Goal: Information Seeking & Learning: Learn about a topic

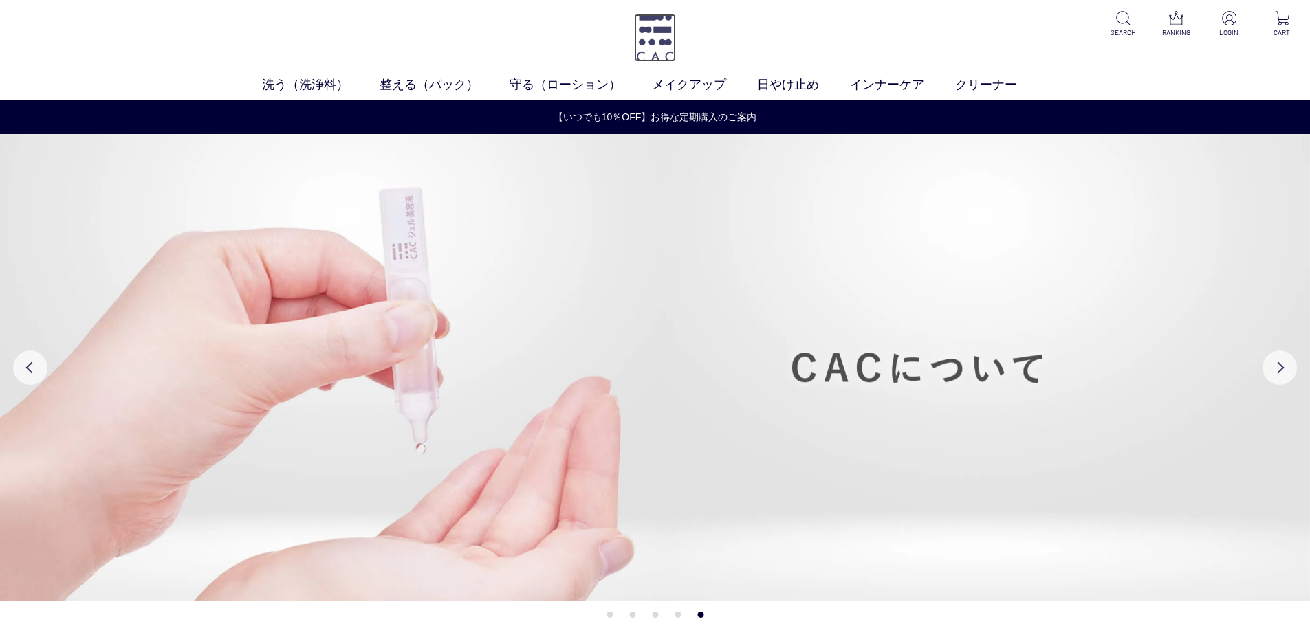
click at [657, 39] on img at bounding box center [655, 38] width 42 height 48
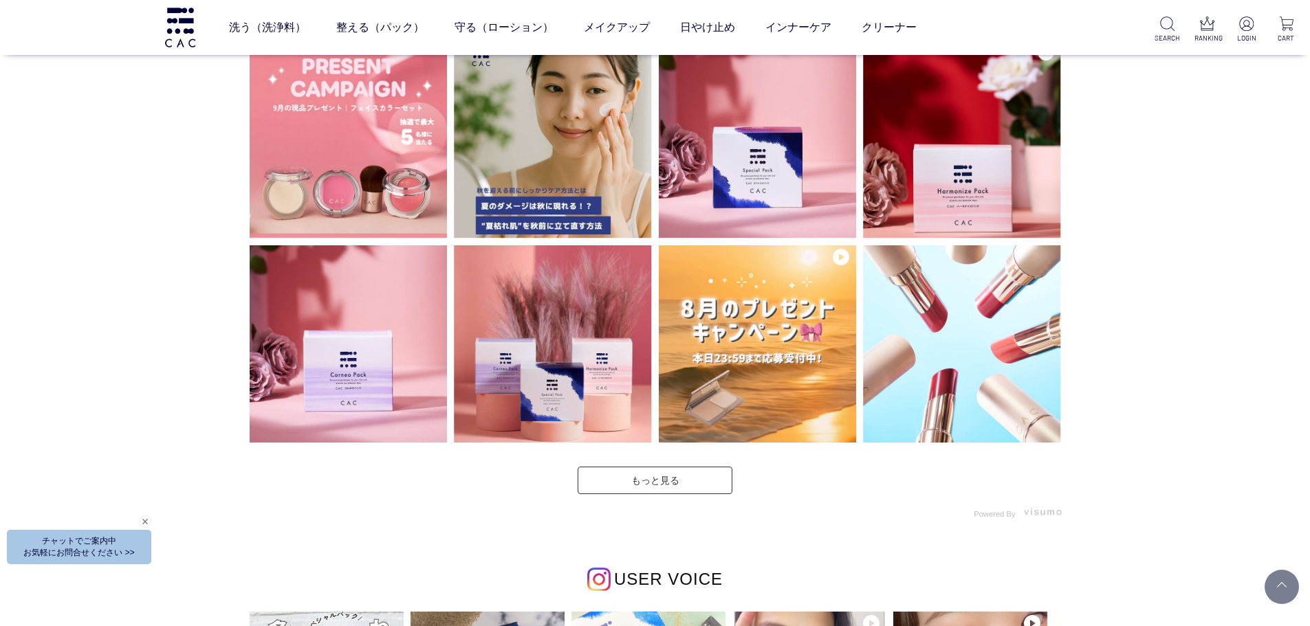
scroll to position [3851, 0]
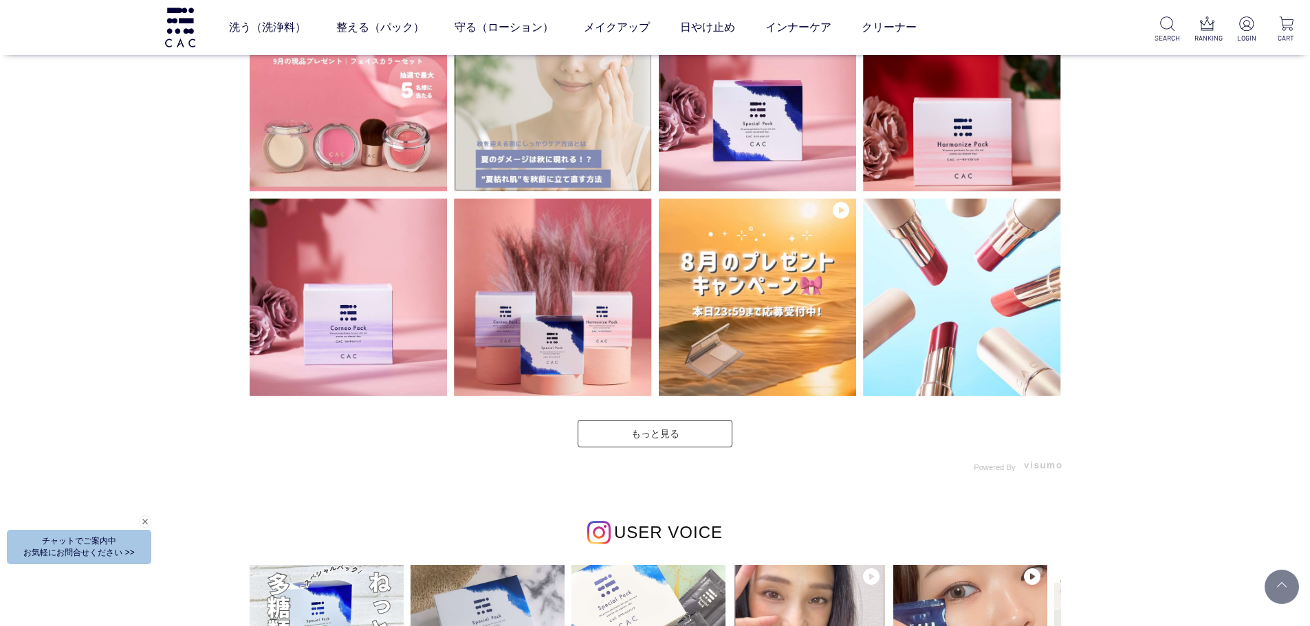
click at [626, 132] on img at bounding box center [553, 93] width 198 height 198
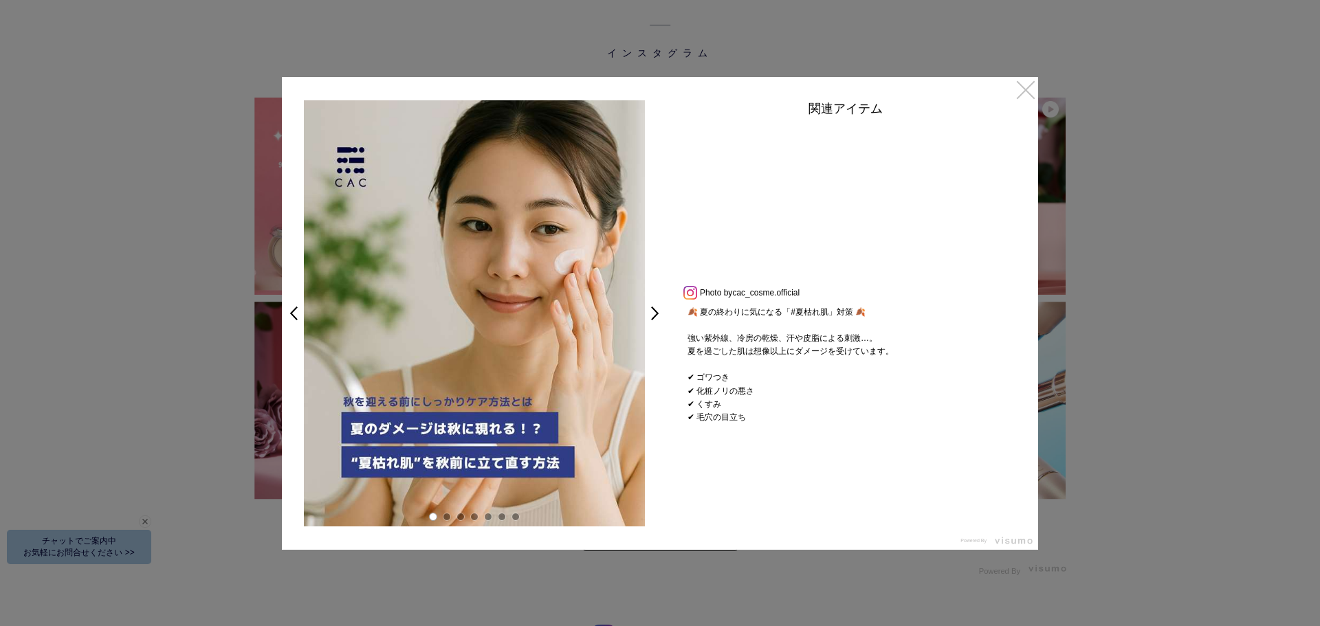
click at [1031, 88] on link "×" at bounding box center [1026, 89] width 25 height 25
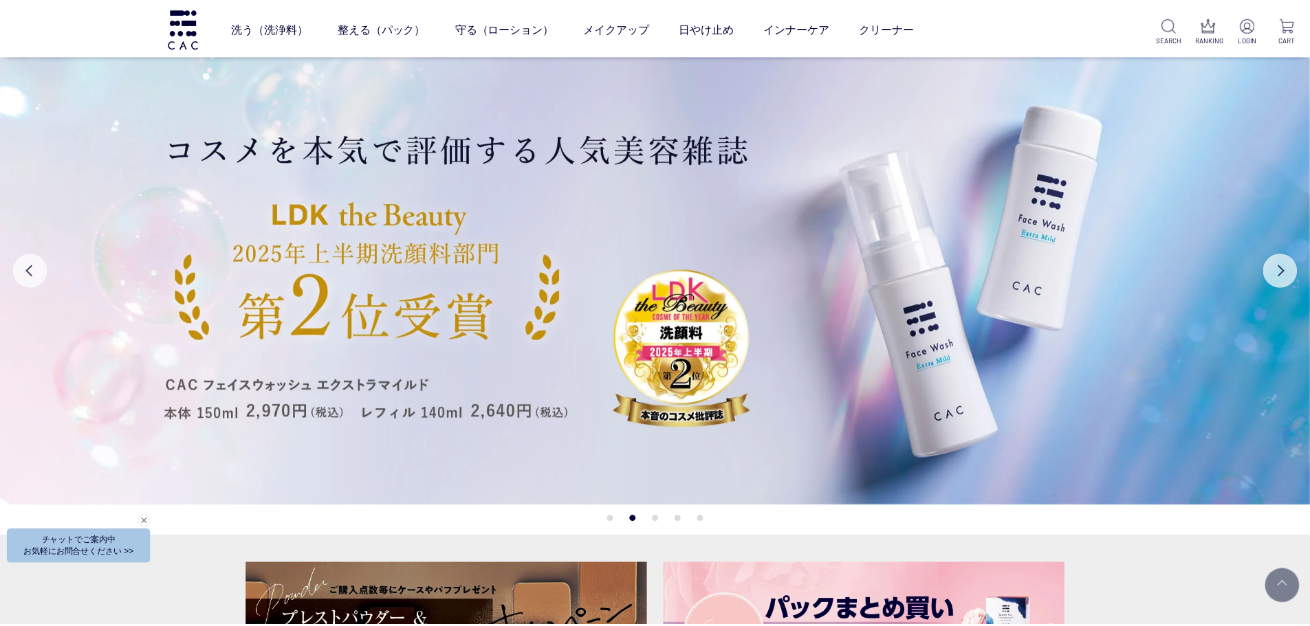
scroll to position [3851, 0]
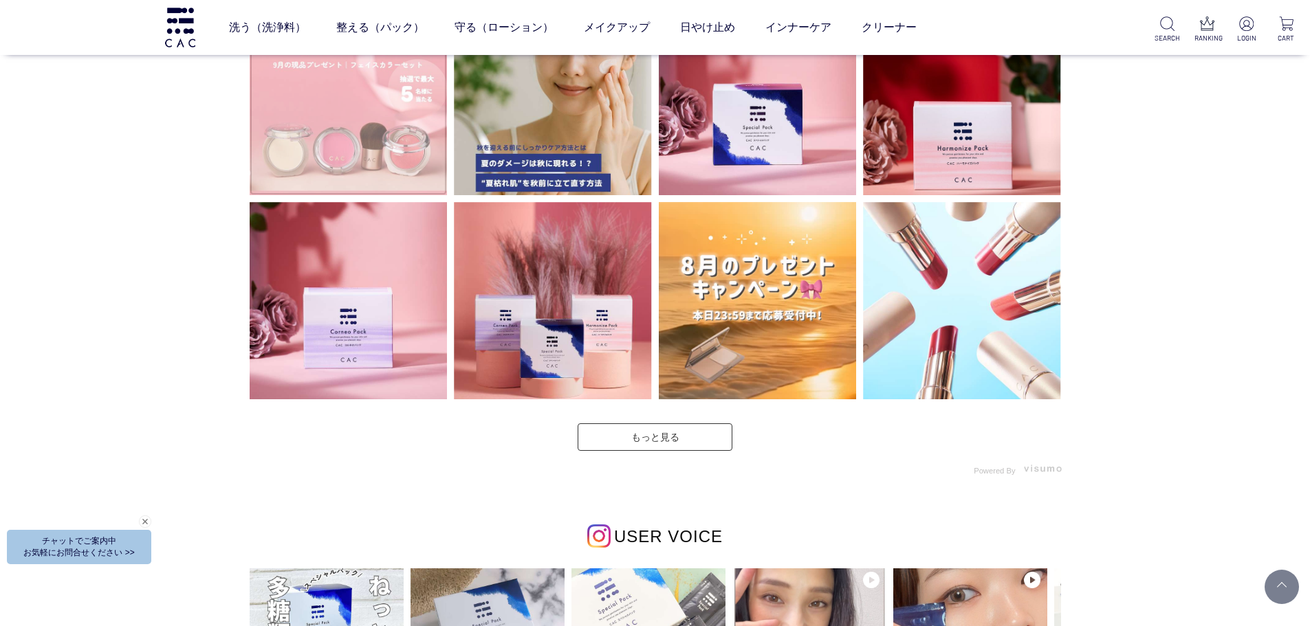
click at [354, 162] on img at bounding box center [349, 96] width 198 height 198
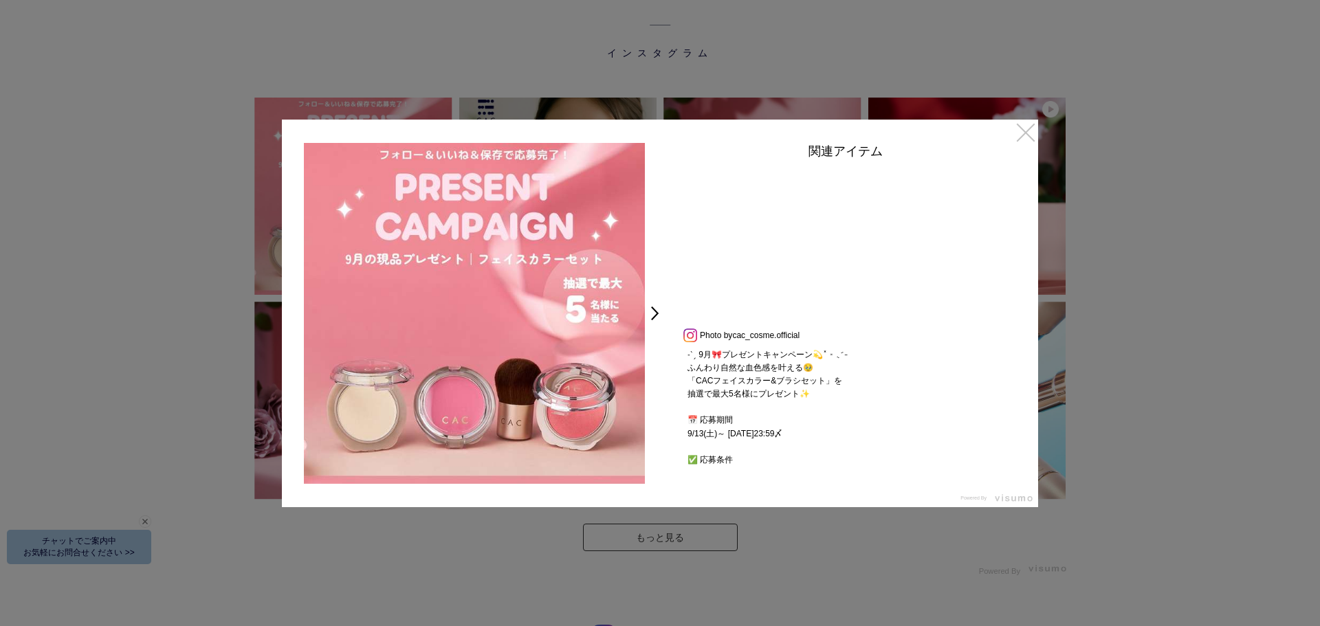
click at [1026, 133] on link "×" at bounding box center [1026, 132] width 25 height 25
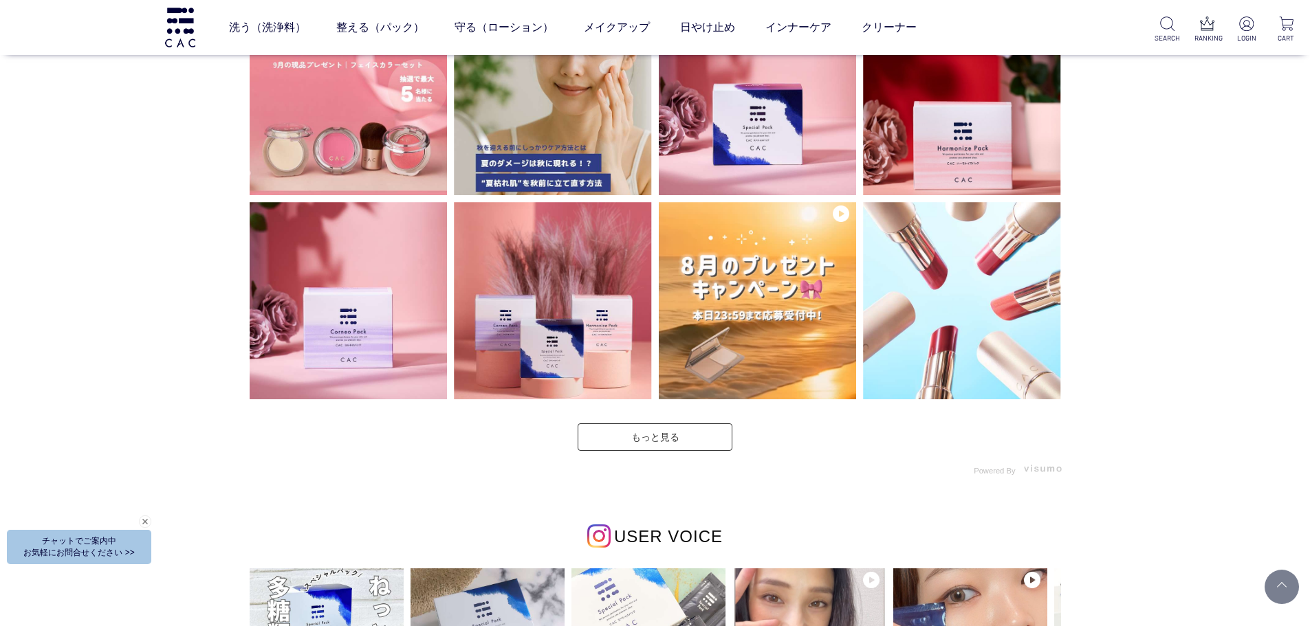
drag, startPoint x: 1218, startPoint y: 194, endPoint x: 1092, endPoint y: 255, distance: 140.5
click at [1216, 194] on div "INSTAGRAM インスタグラム" at bounding box center [655, 377] width 1310 height 1148
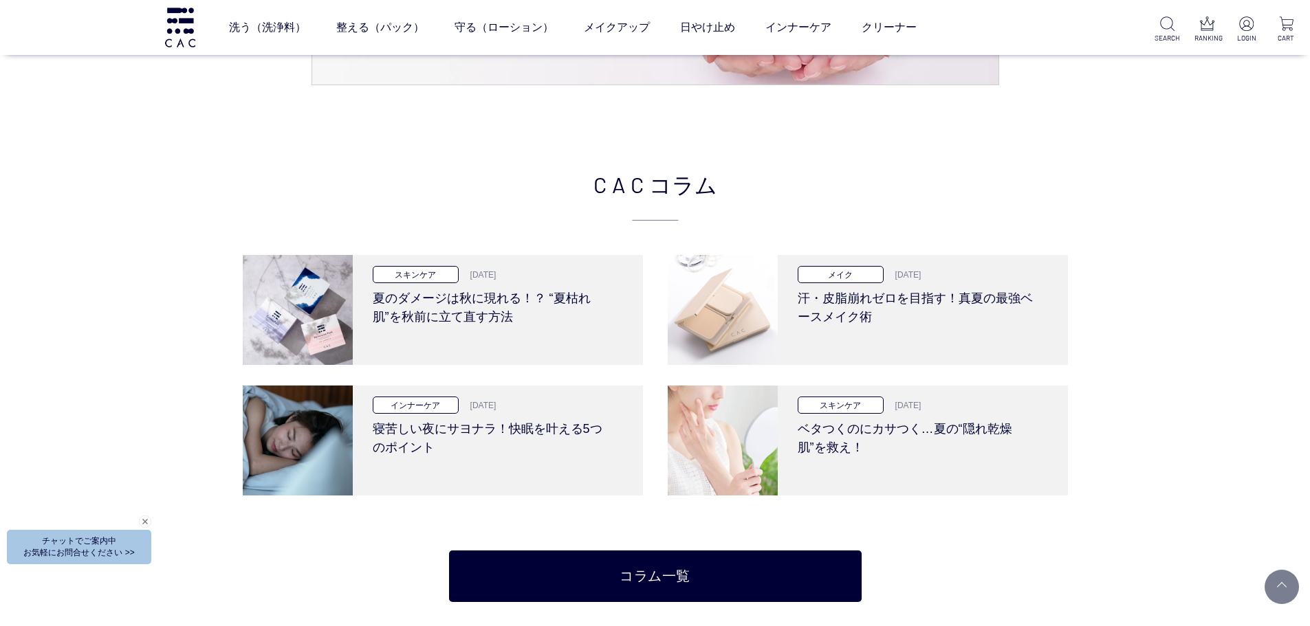
scroll to position [3090, 0]
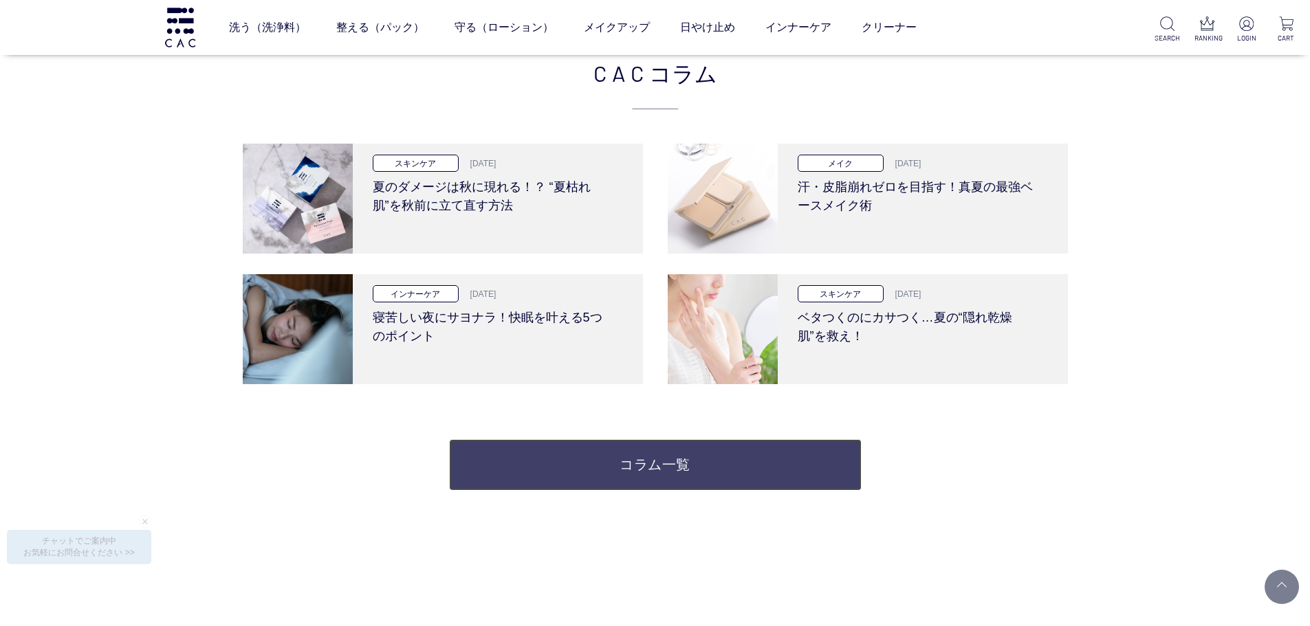
click at [656, 459] on link "コラム一覧" at bounding box center [655, 465] width 413 height 52
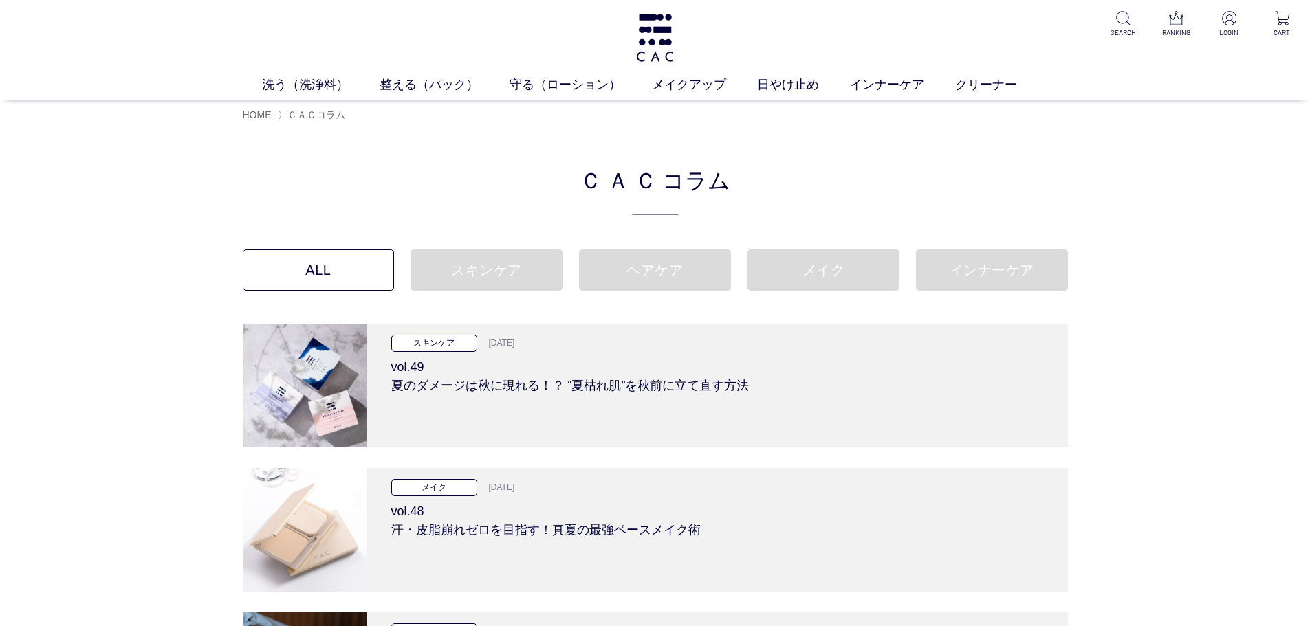
click at [455, 181] on h2 "ＣＡＣ コラム" at bounding box center [655, 189] width 825 height 53
drag, startPoint x: 685, startPoint y: 96, endPoint x: 690, endPoint y: 87, distance: 9.6
click at [685, 96] on ul "洗う（洗浄料） 液体洗浄料 パウダー洗浄料 泡洗顔料 グッズ 整える（パック） フェイスパック ヘアパック 守る（ローション） 保湿化粧水 柔軟化粧水 美容液…" at bounding box center [655, 88] width 1310 height 24
click at [690, 86] on link "メイクアップ" at bounding box center [704, 85] width 105 height 19
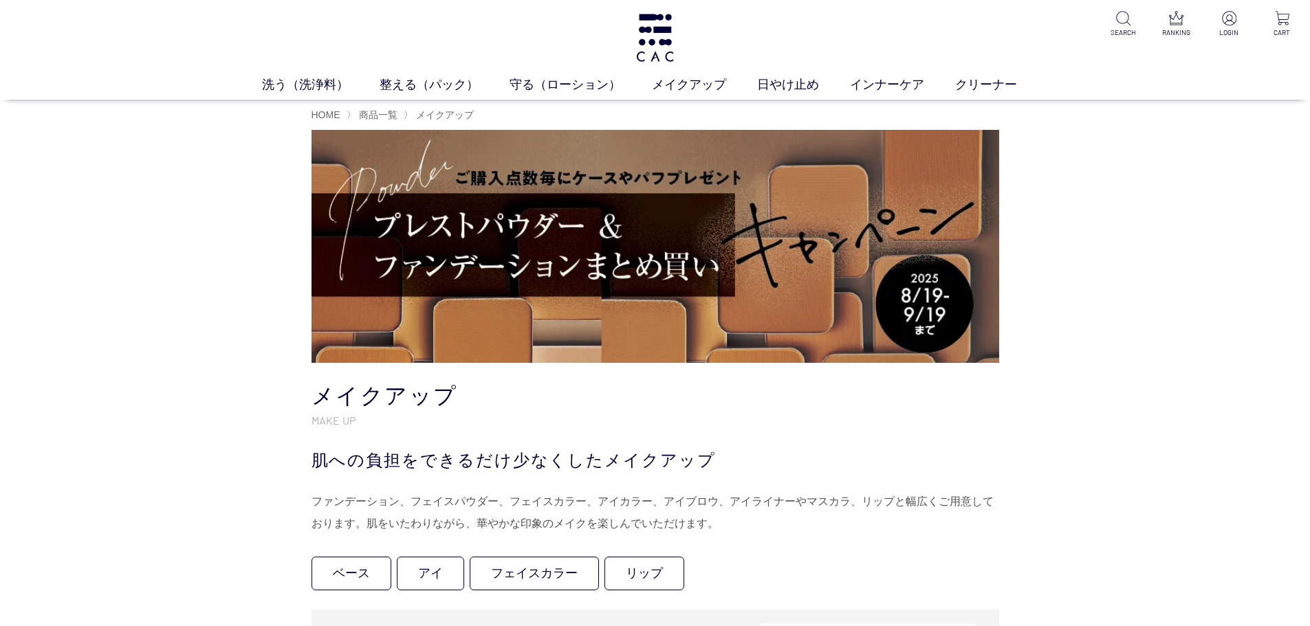
scroll to position [344, 0]
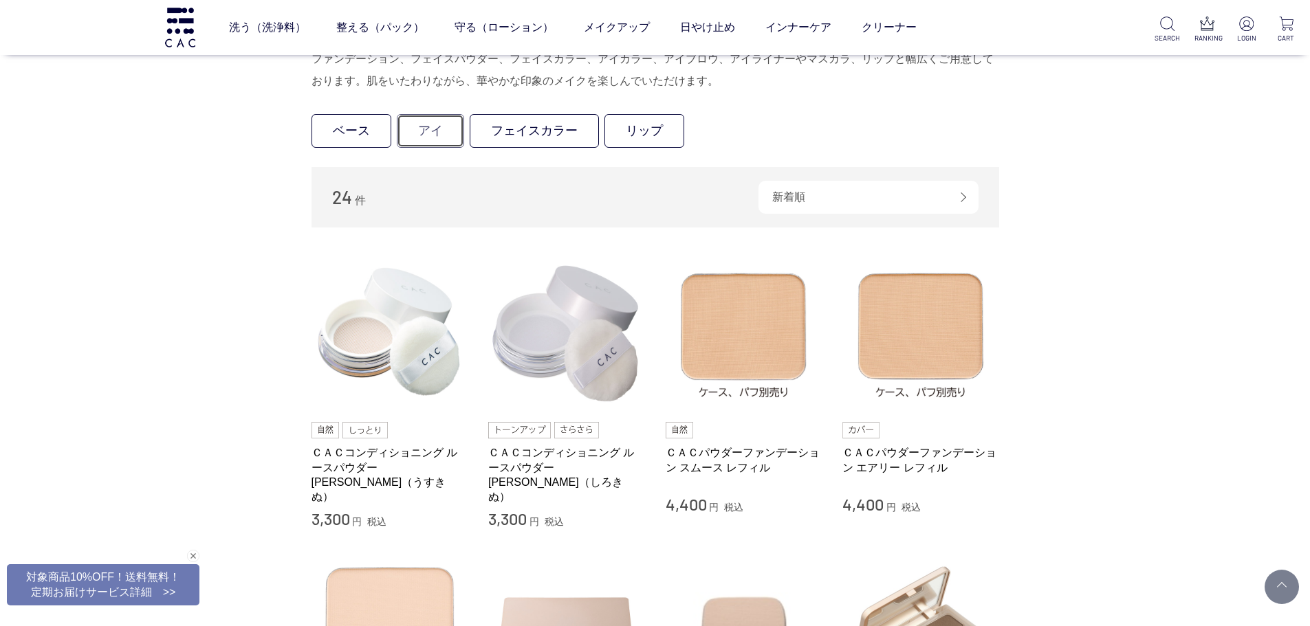
click at [420, 138] on link "アイ" at bounding box center [430, 131] width 67 height 34
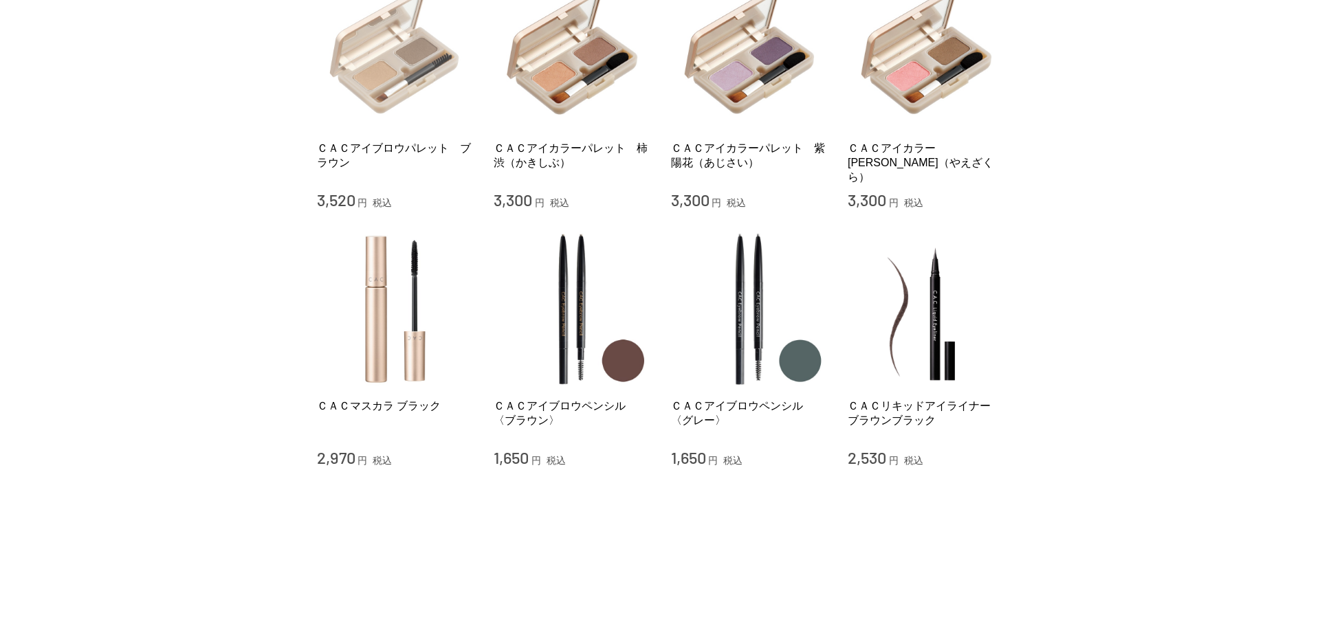
scroll to position [344, 0]
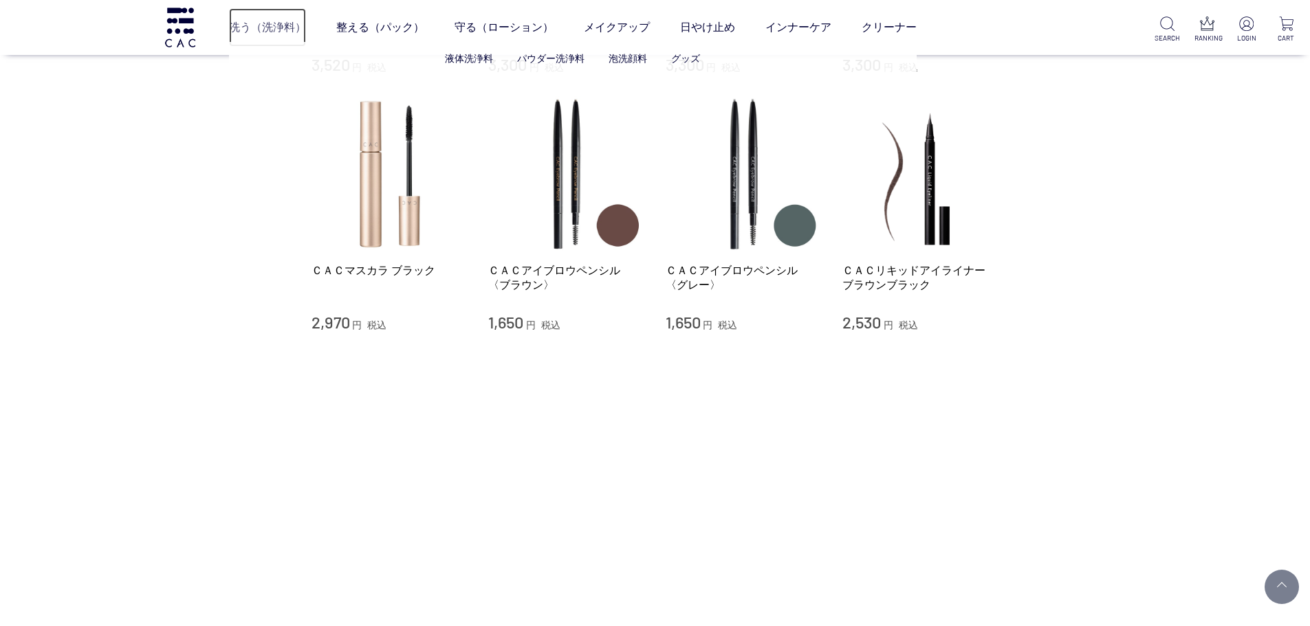
click at [267, 30] on link "洗う（洗浄料）" at bounding box center [267, 27] width 77 height 39
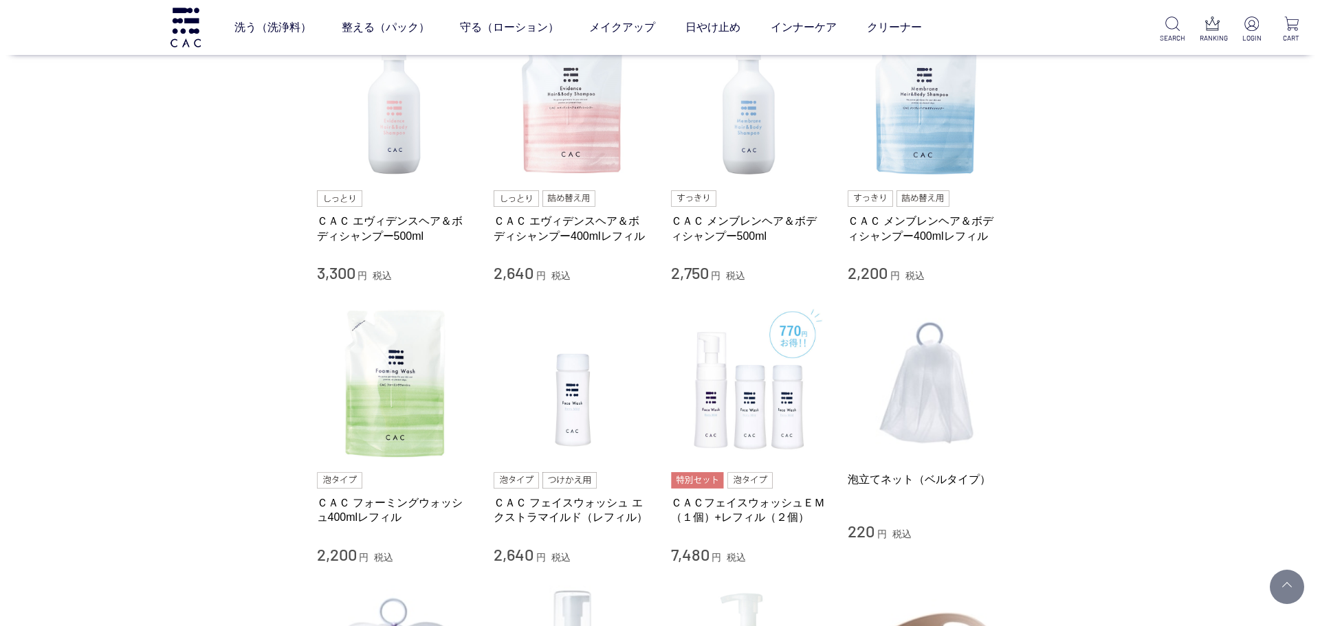
scroll to position [550, 0]
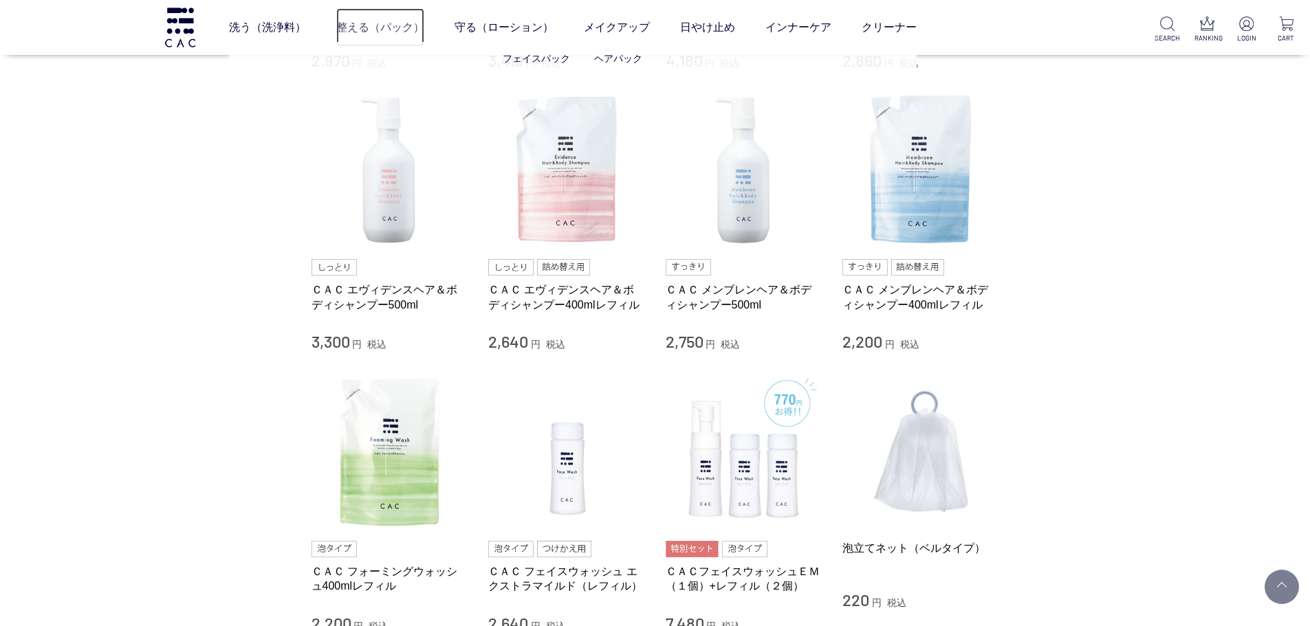
click at [386, 34] on link "整える（パック）" at bounding box center [380, 27] width 88 height 39
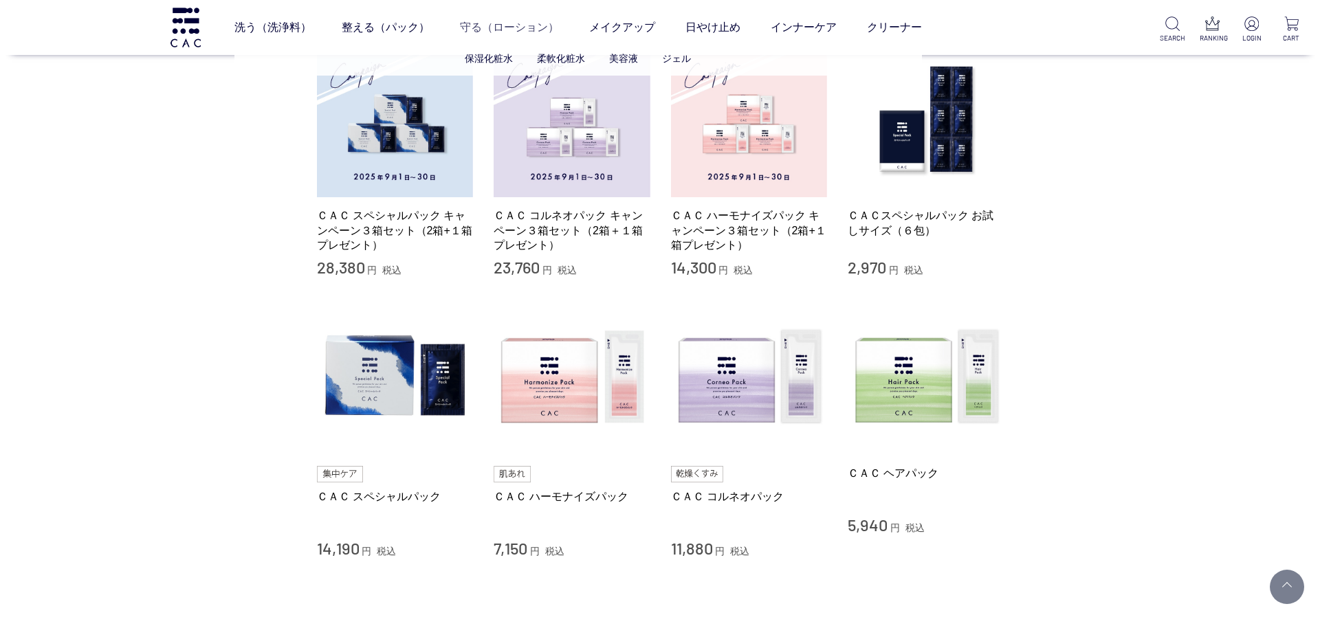
scroll to position [344, 0]
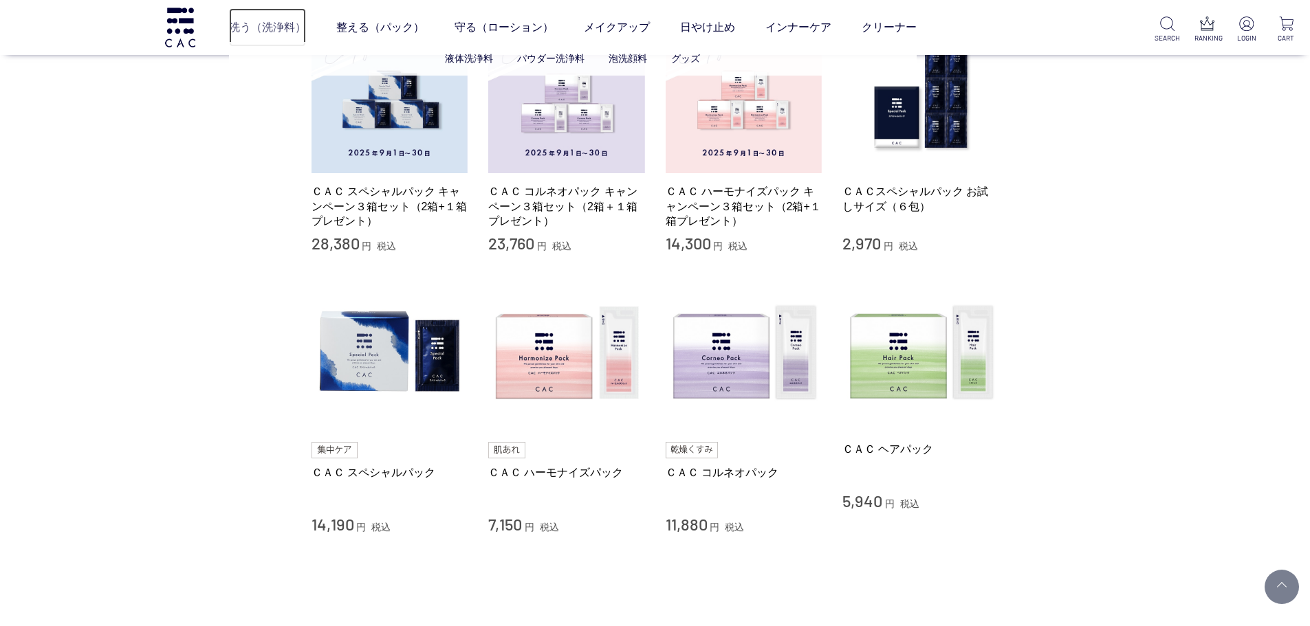
click at [252, 28] on link "洗う（洗浄料）" at bounding box center [267, 27] width 77 height 39
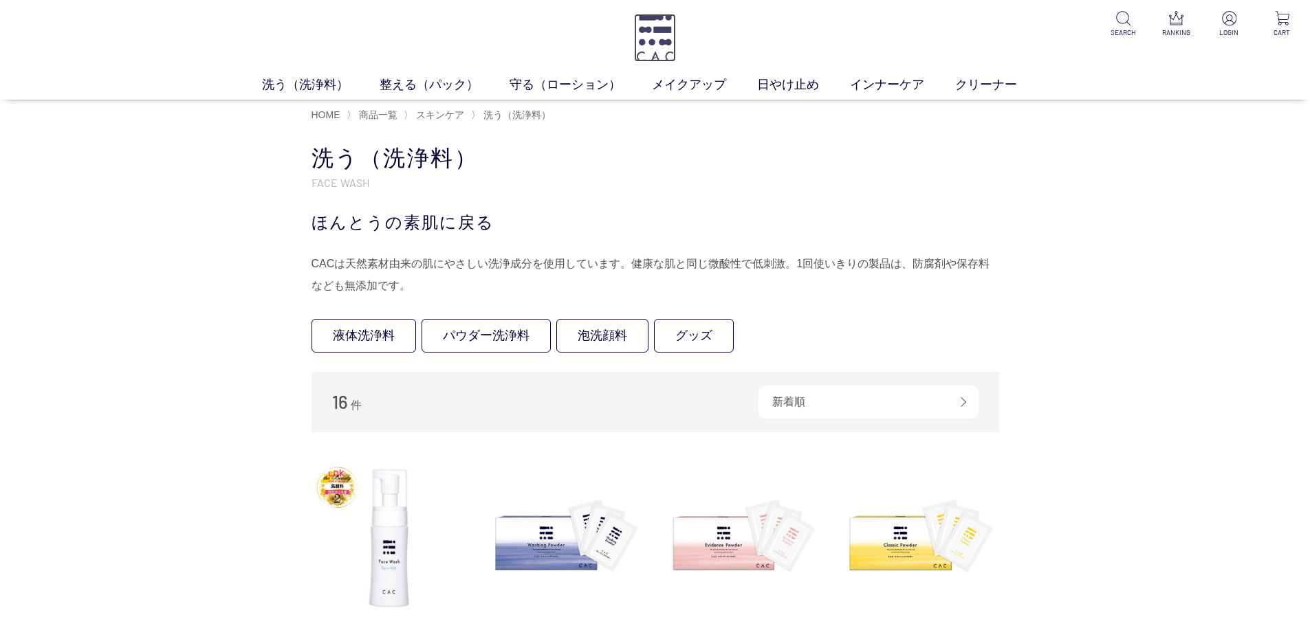
click at [650, 43] on img at bounding box center [655, 38] width 42 height 48
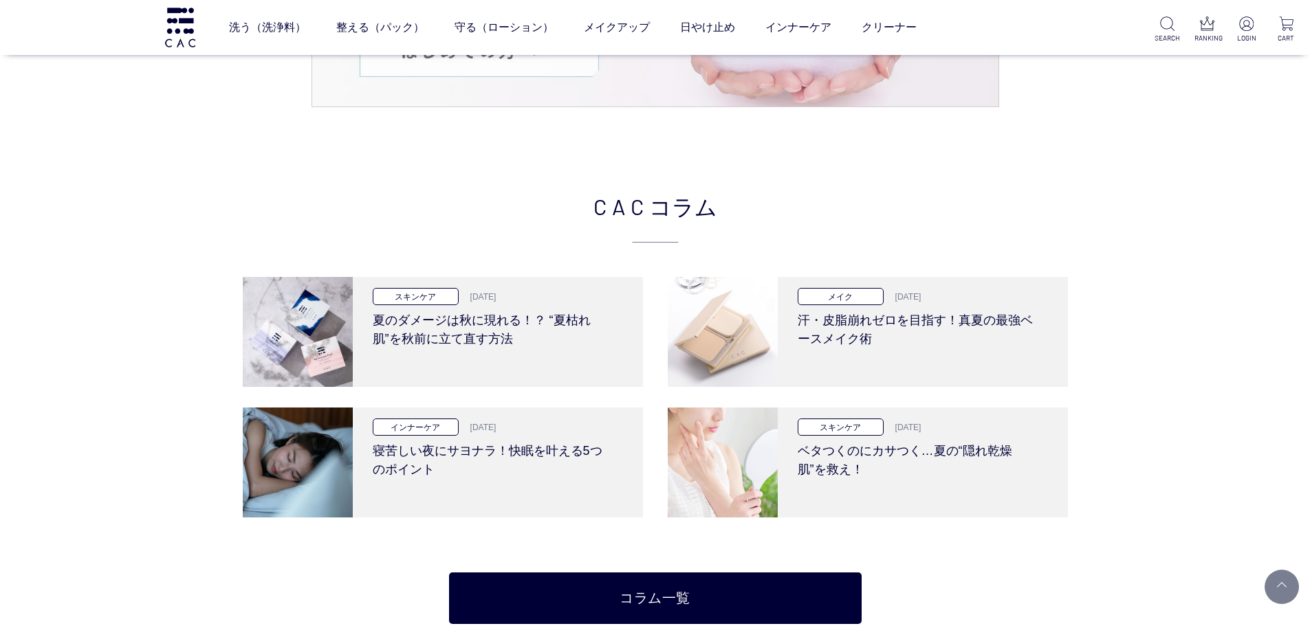
scroll to position [3025, 0]
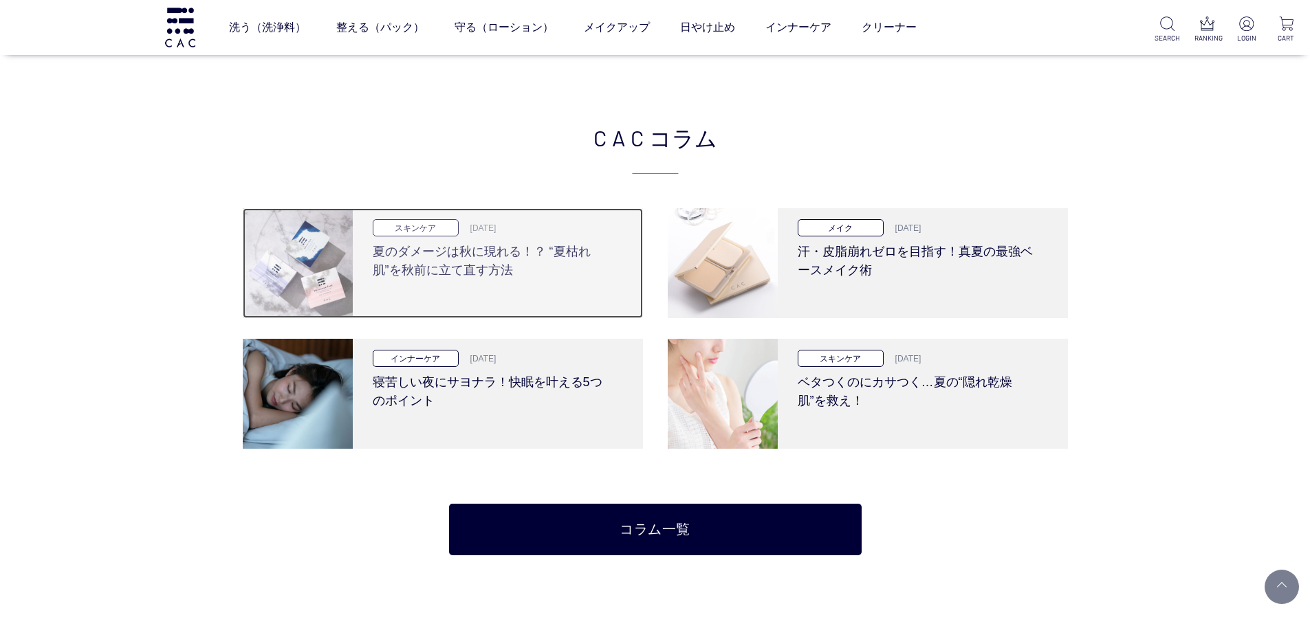
click at [404, 289] on div "スキンケア 2025.09.11 夏のダメージは秋に現れる！？ “夏枯れ肌”を秋前に立て直す方法" at bounding box center [493, 263] width 280 height 110
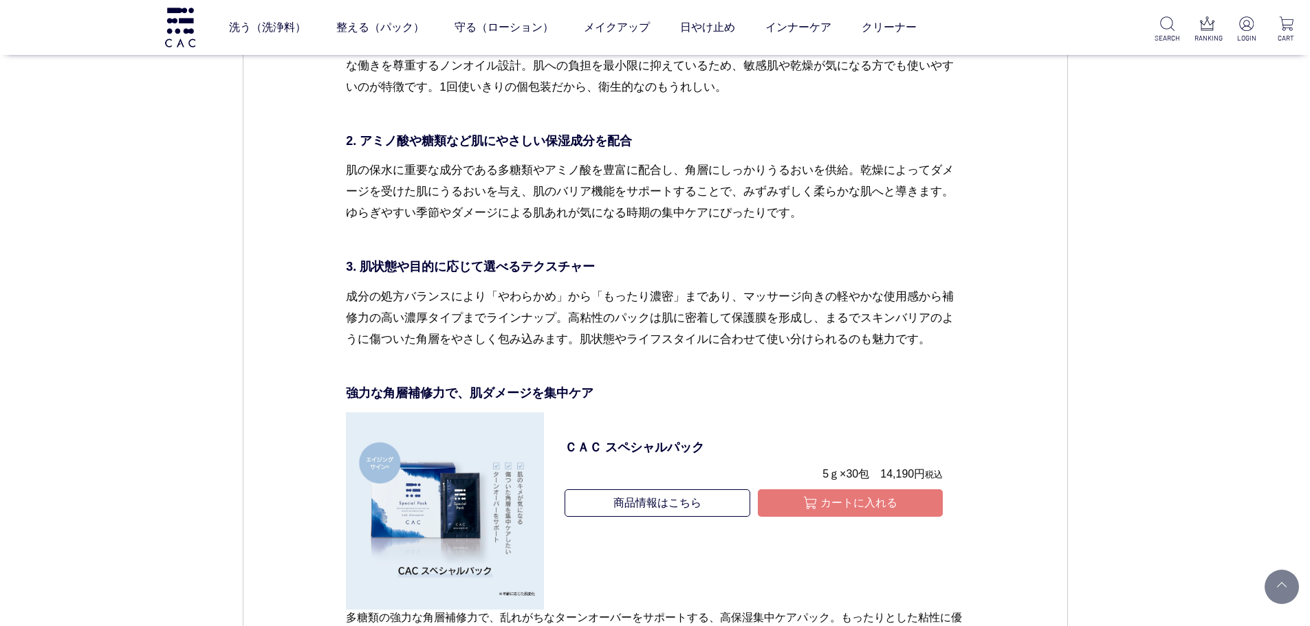
scroll to position [4813, 0]
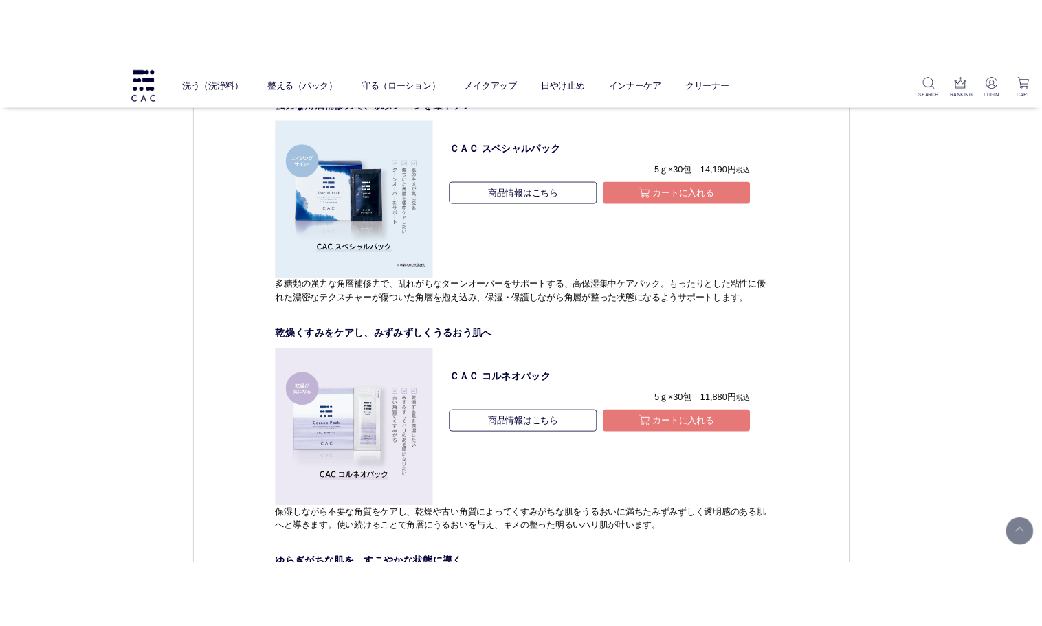
scroll to position [4905, 0]
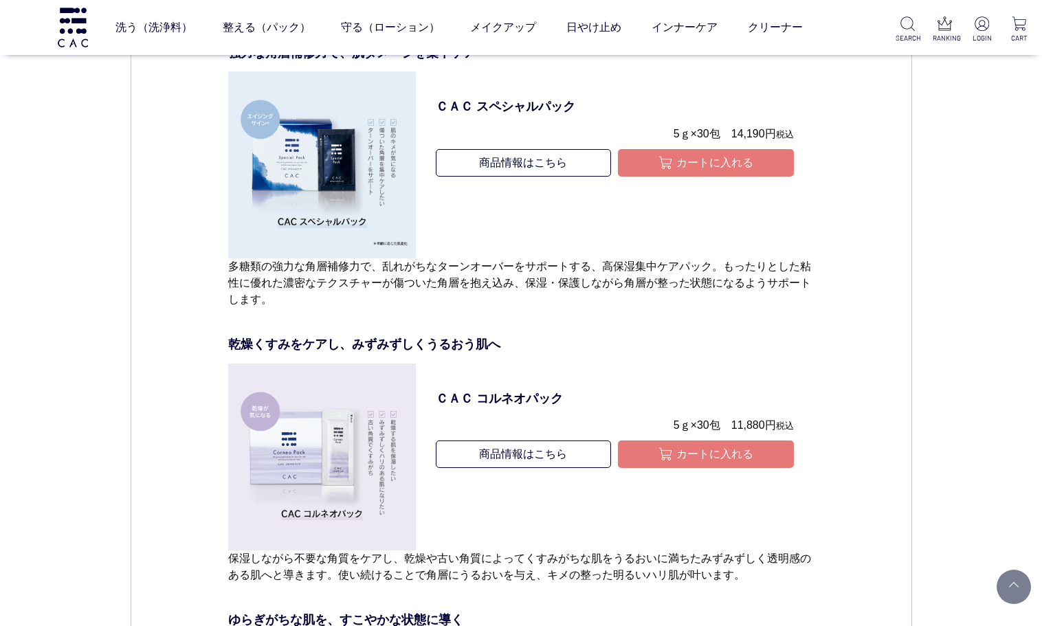
drag, startPoint x: 853, startPoint y: 331, endPoint x: 1003, endPoint y: 261, distance: 165.5
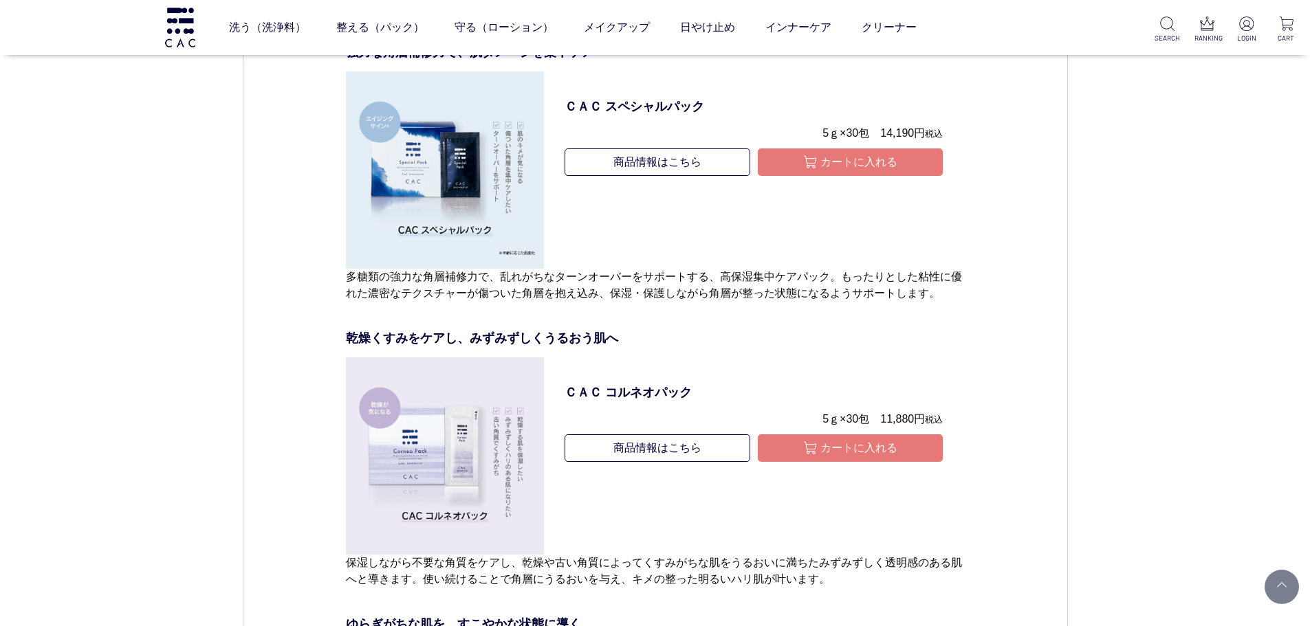
drag, startPoint x: 1040, startPoint y: 265, endPoint x: 1056, endPoint y: 278, distance: 20.6
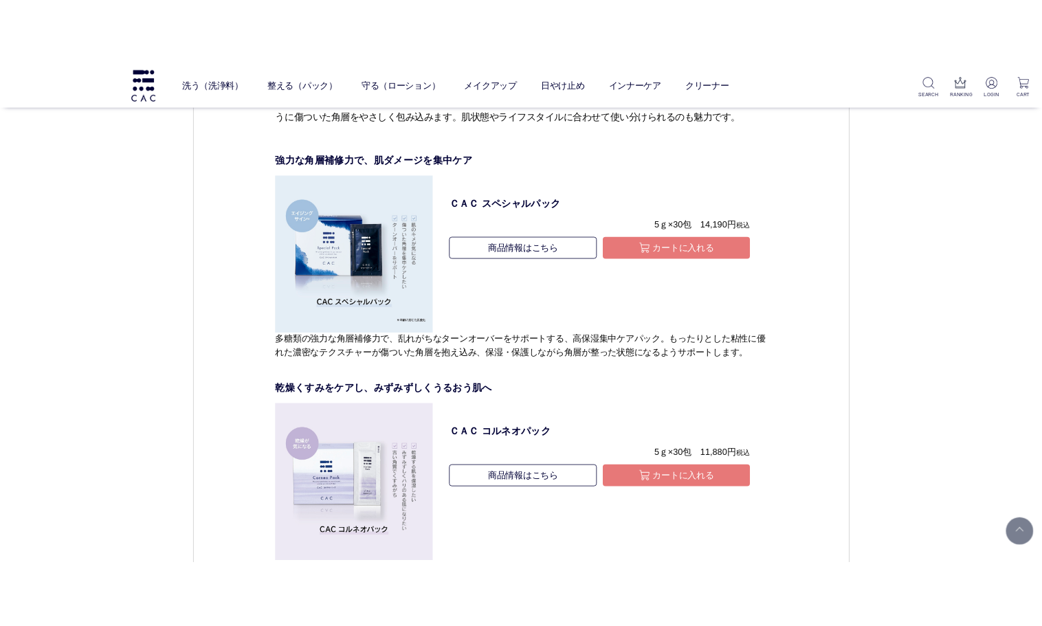
scroll to position [4837, 0]
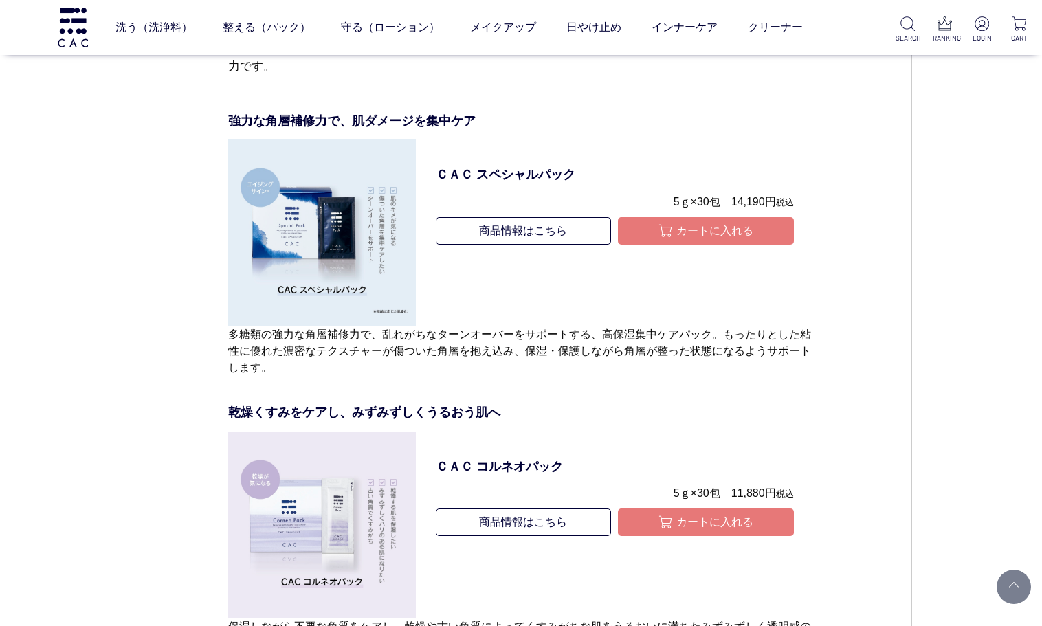
click at [760, 376] on p "多糖類の強力な角層補修力で、乱れがちなターンオーバーをサポートする、高保湿集中ケアパック。もったりとした粘性に優れた濃密なテクスチャーが傷ついた角層を抱え込み…" at bounding box center [520, 352] width 585 height 50
